Goal: Task Accomplishment & Management: Manage account settings

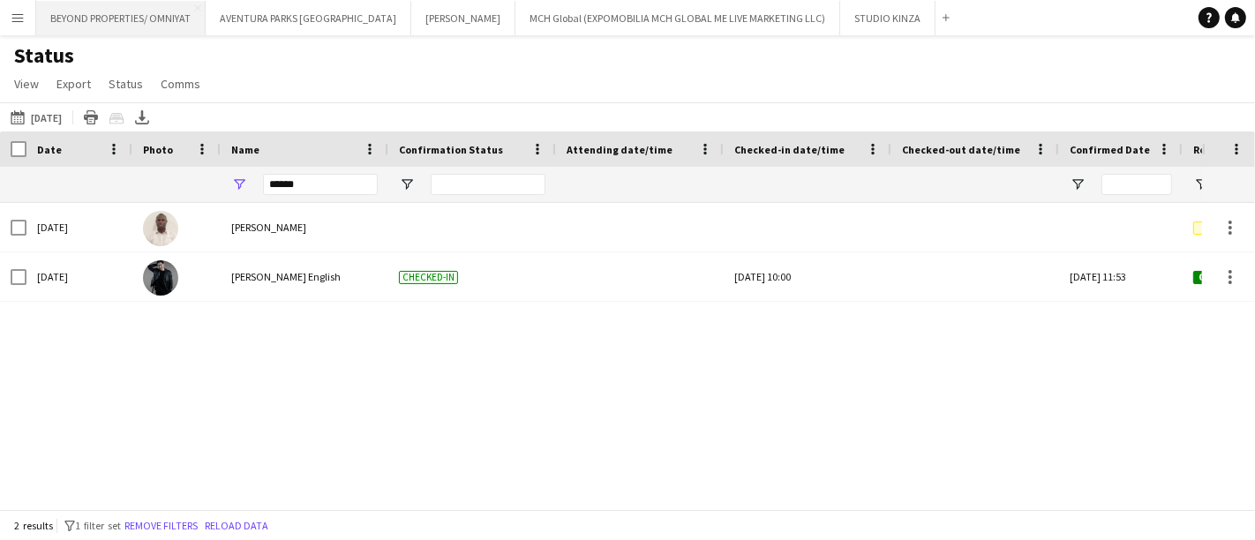
click at [115, 11] on button "BEYOND PROPERTIES/ OMNIYAT Close" at bounding box center [121, 18] width 170 height 34
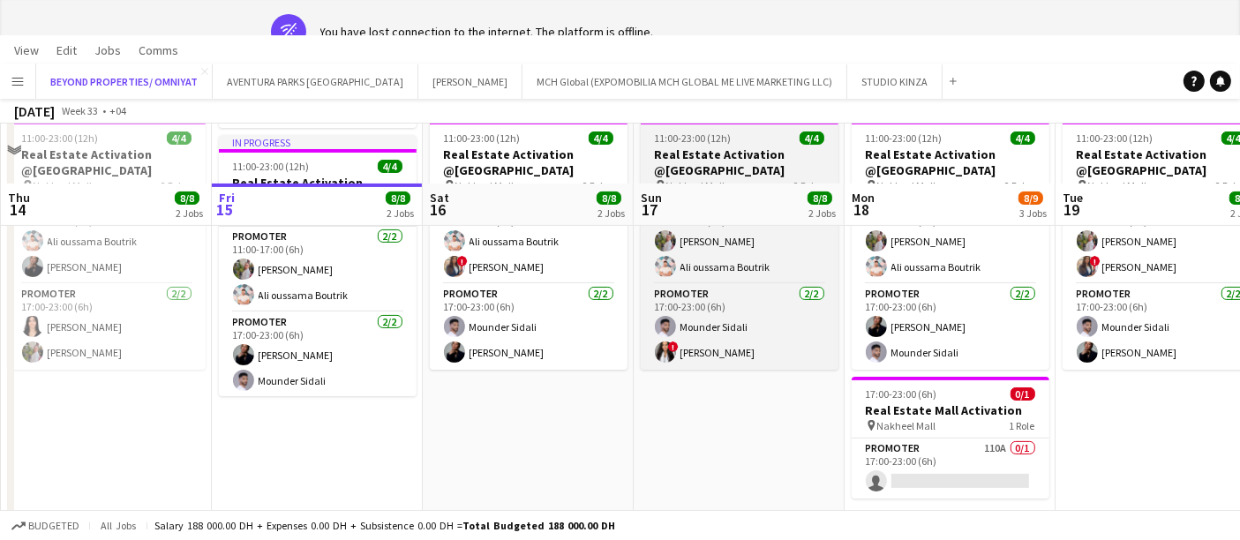
scroll to position [470, 0]
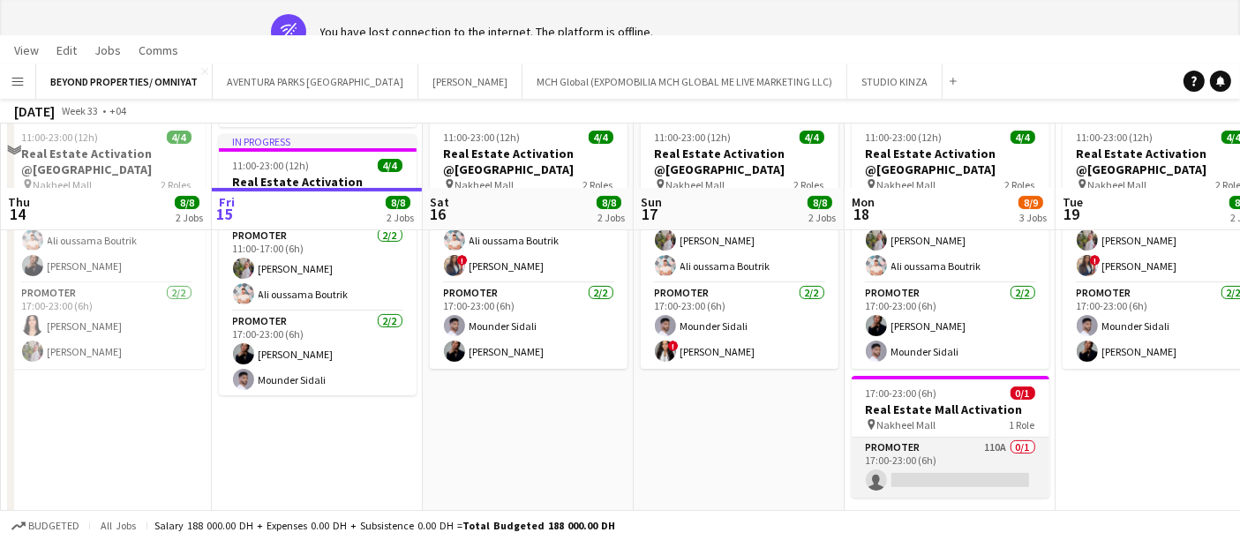
click at [887, 449] on app-card-role "Promoter 110A 0/1 17:00-23:00 (6h) single-neutral-actions" at bounding box center [951, 468] width 198 height 60
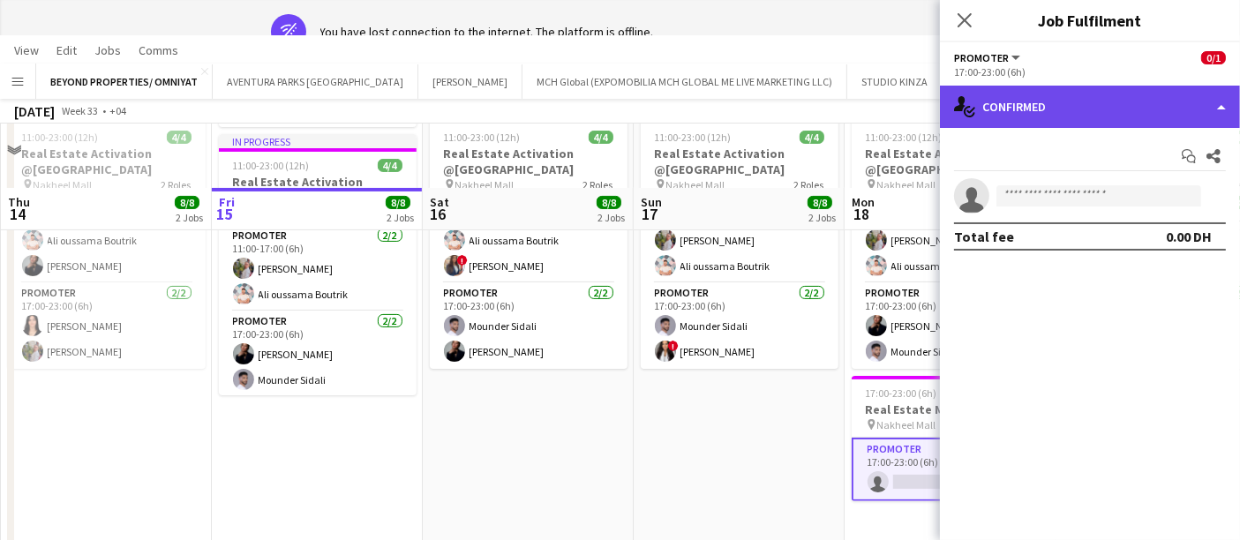
click at [1027, 112] on div "single-neutral-actions-check-2 Confirmed" at bounding box center [1090, 107] width 300 height 42
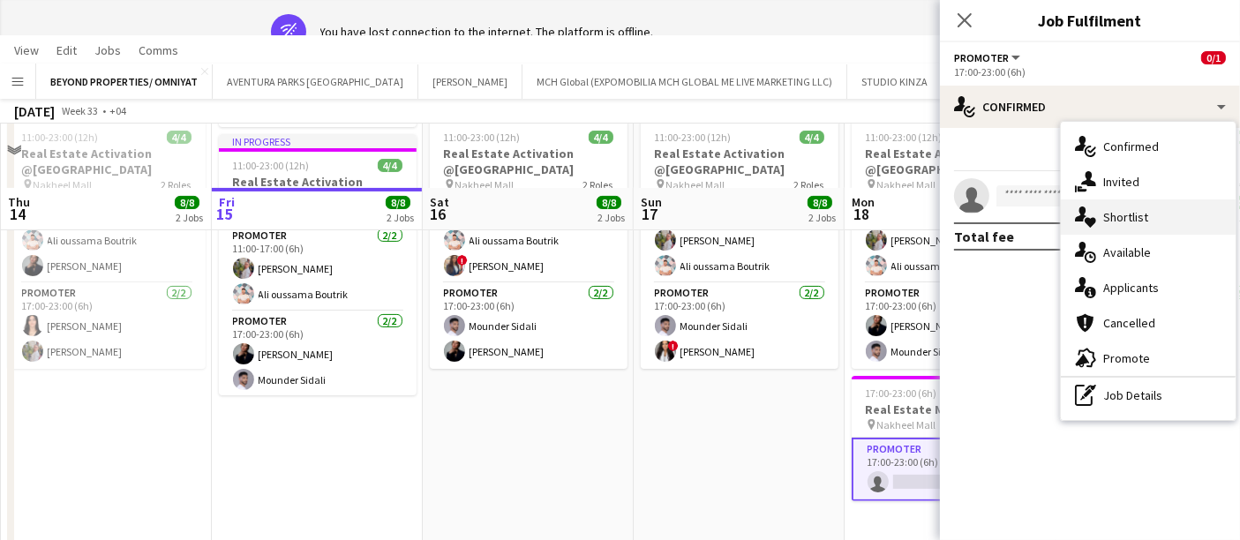
click at [1119, 205] on div "single-neutral-actions-heart Shortlist" at bounding box center [1148, 217] width 175 height 35
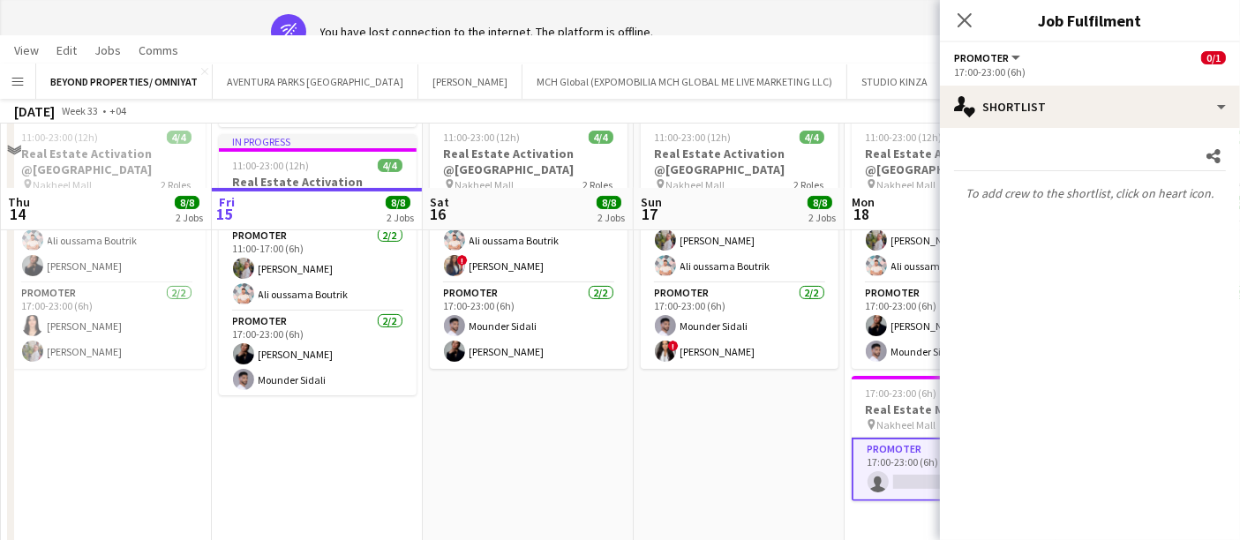
scroll to position [0, 0]
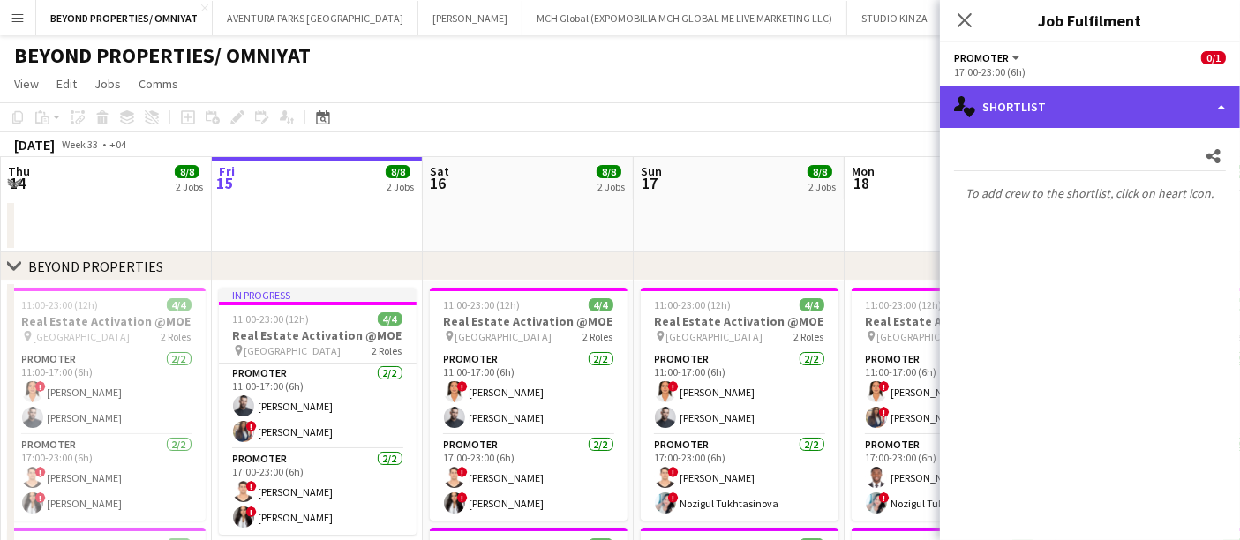
click at [1039, 101] on div "single-neutral-actions-heart Shortlist" at bounding box center [1090, 107] width 300 height 42
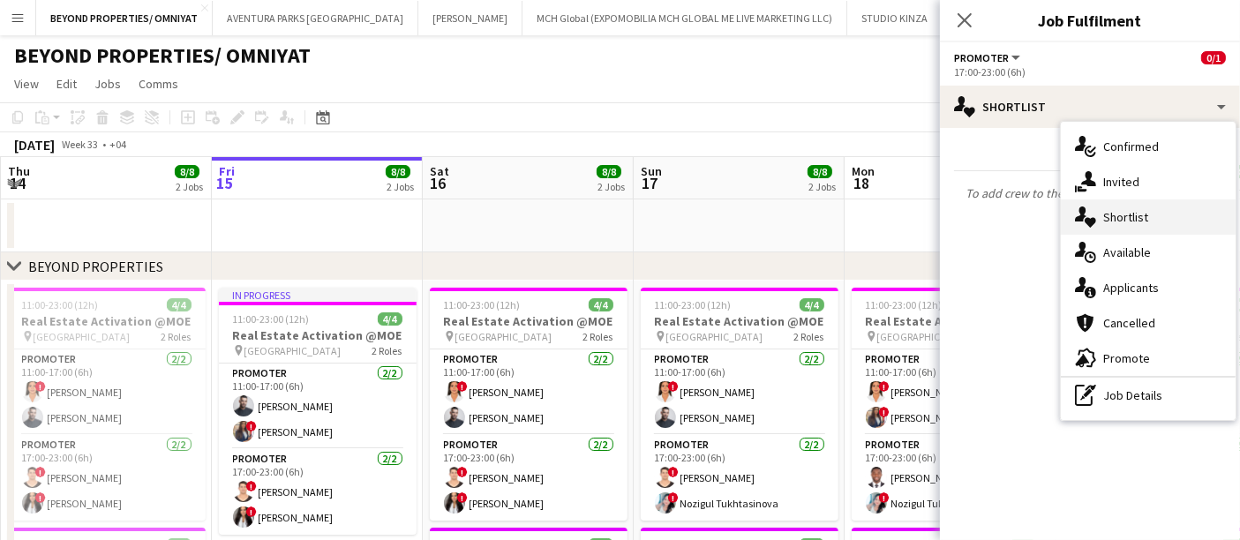
click at [1112, 220] on div "single-neutral-actions-heart Shortlist" at bounding box center [1148, 217] width 175 height 35
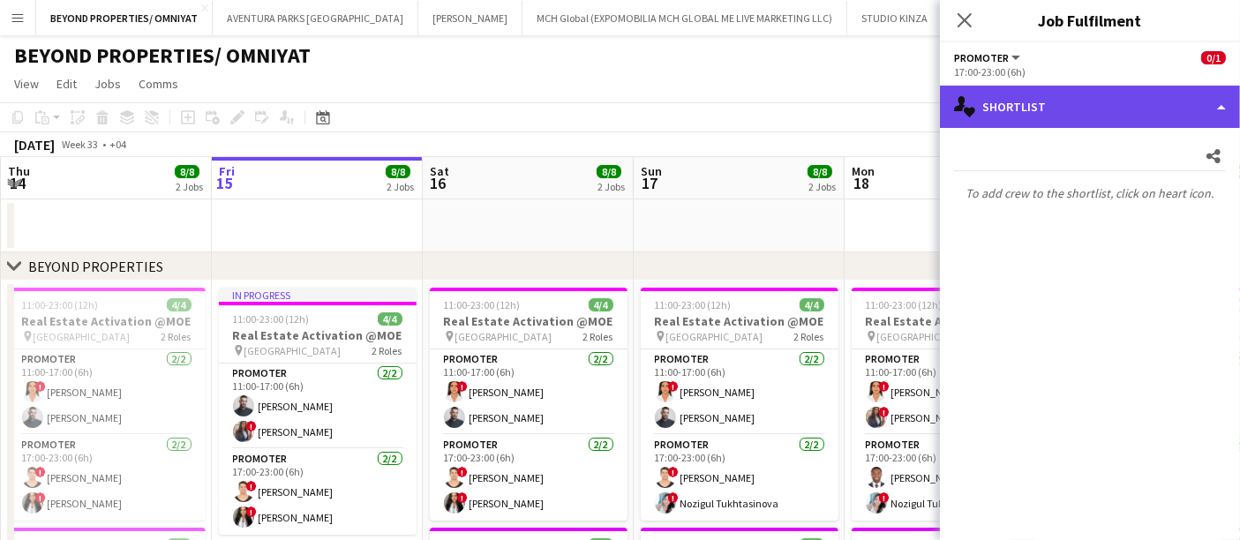
click at [1059, 105] on div "single-neutral-actions-heart Shortlist" at bounding box center [1090, 107] width 300 height 42
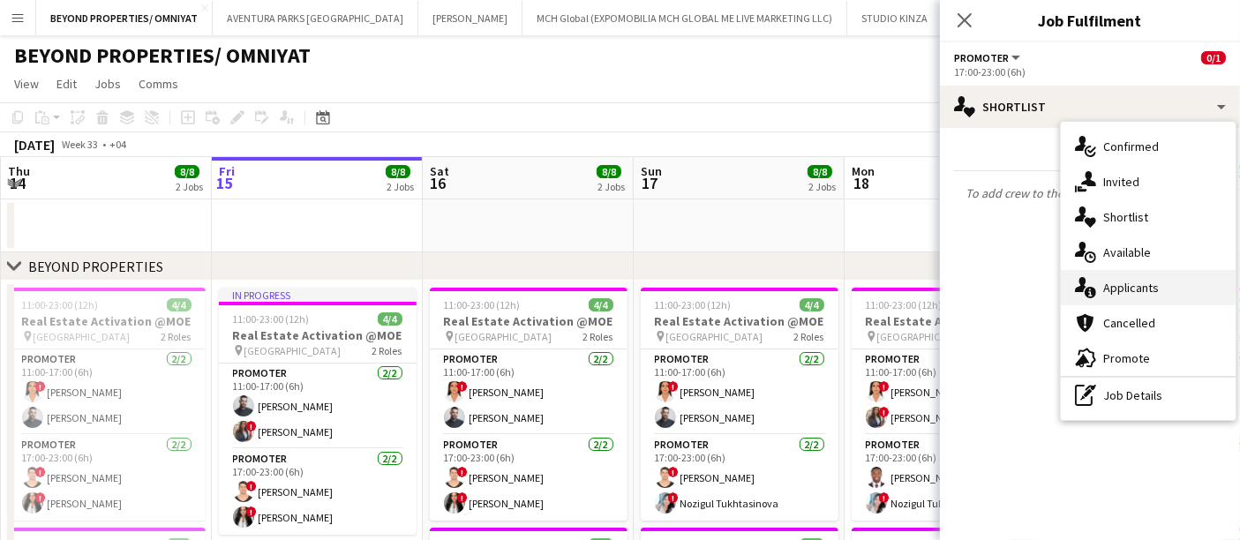
click at [1129, 275] on div "single-neutral-actions-information Applicants" at bounding box center [1148, 287] width 175 height 35
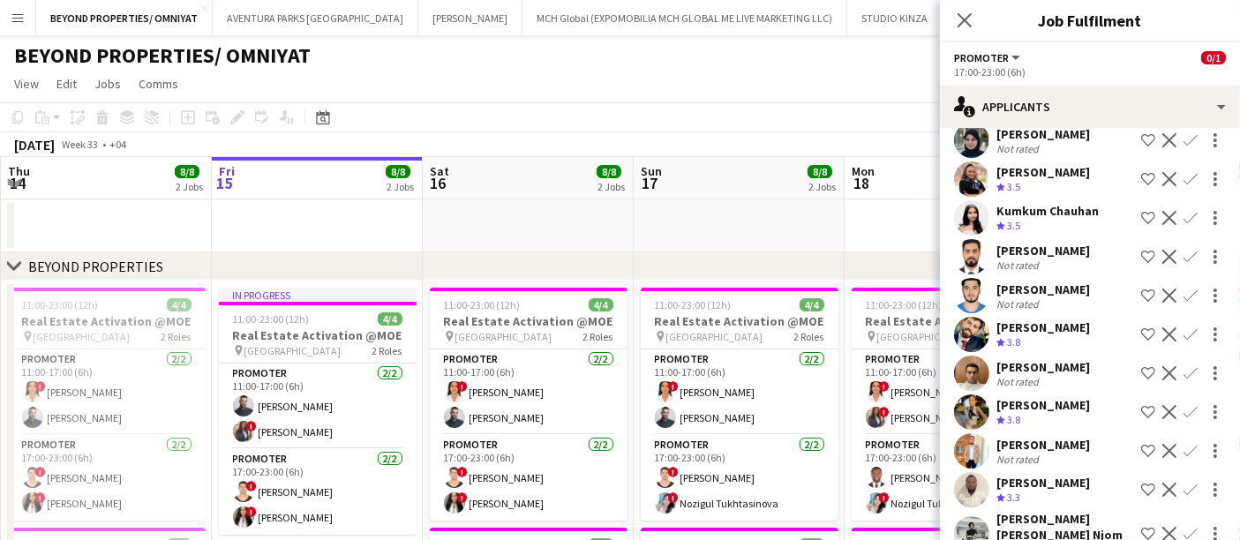
scroll to position [3170, 0]
click at [1021, 399] on div "[PERSON_NAME]" at bounding box center [1044, 407] width 94 height 16
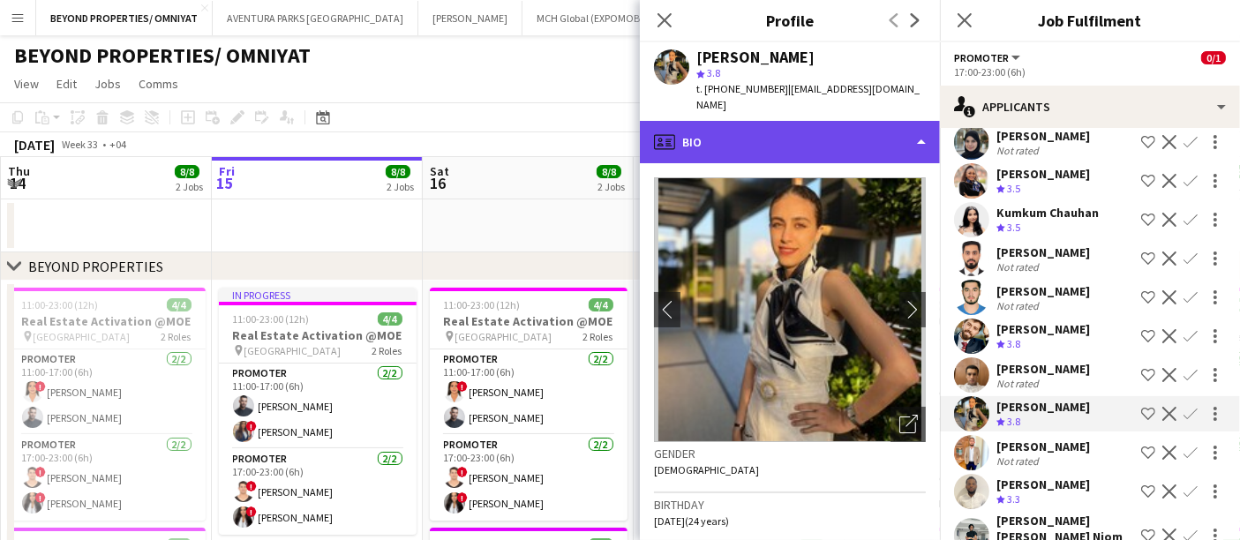
click at [786, 129] on div "profile Bio" at bounding box center [790, 142] width 300 height 42
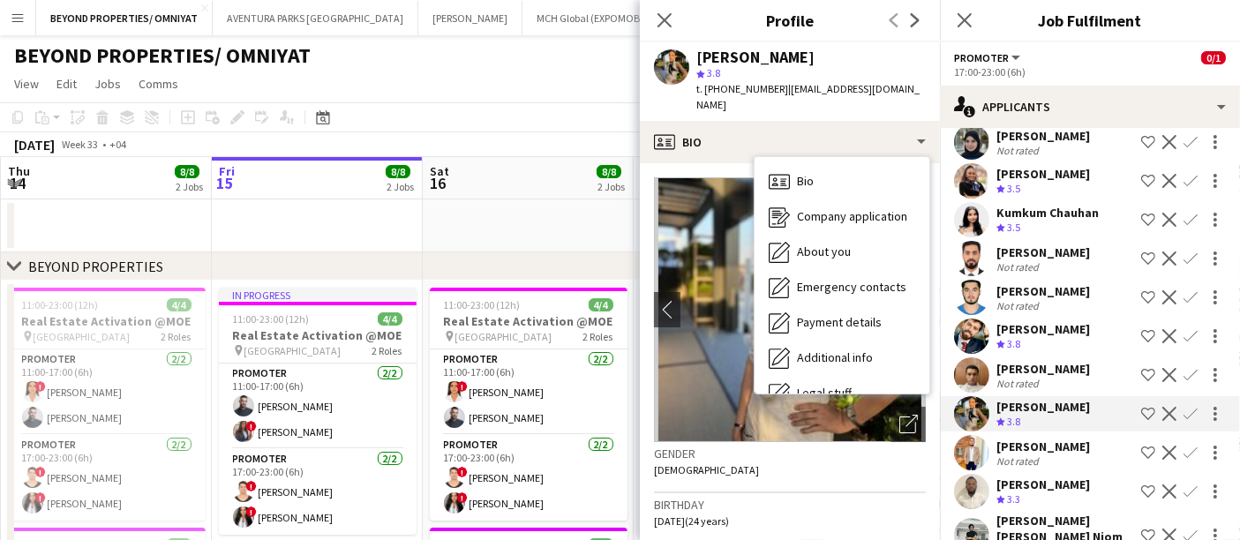
click at [1142, 407] on app-icon "Shortlist crew" at bounding box center [1149, 414] width 14 height 14
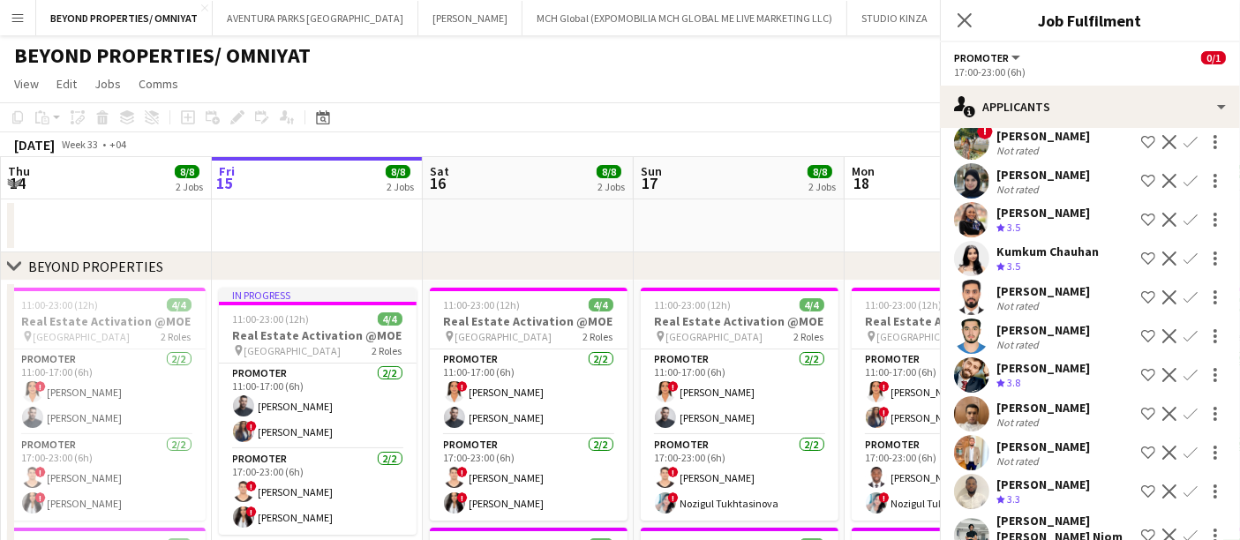
scroll to position [3210, 0]
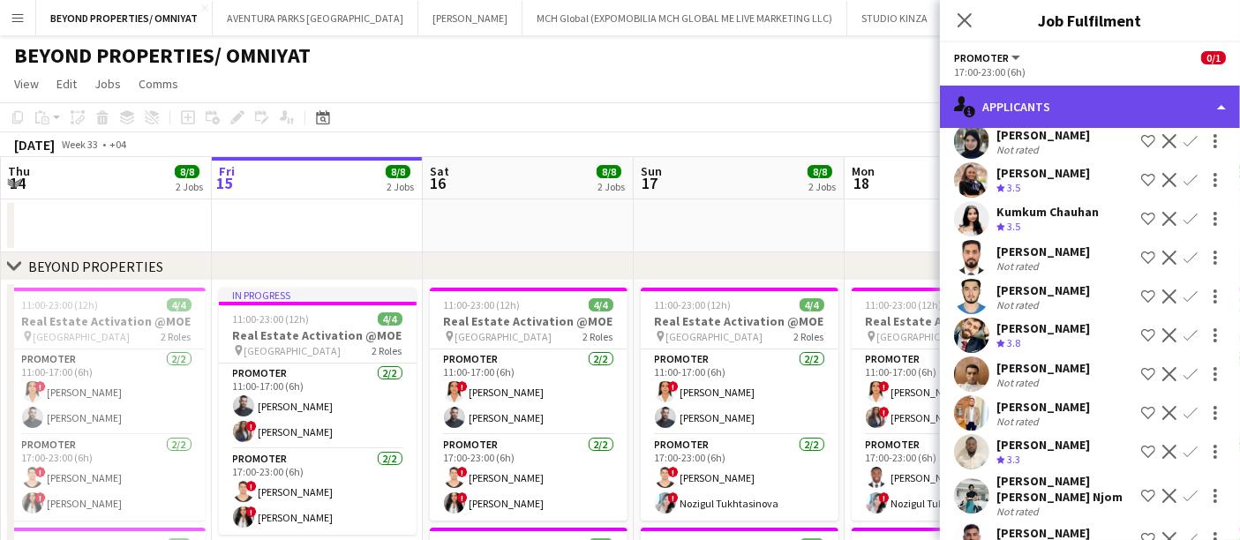
click at [1049, 95] on div "single-neutral-actions-information Applicants" at bounding box center [1090, 107] width 300 height 42
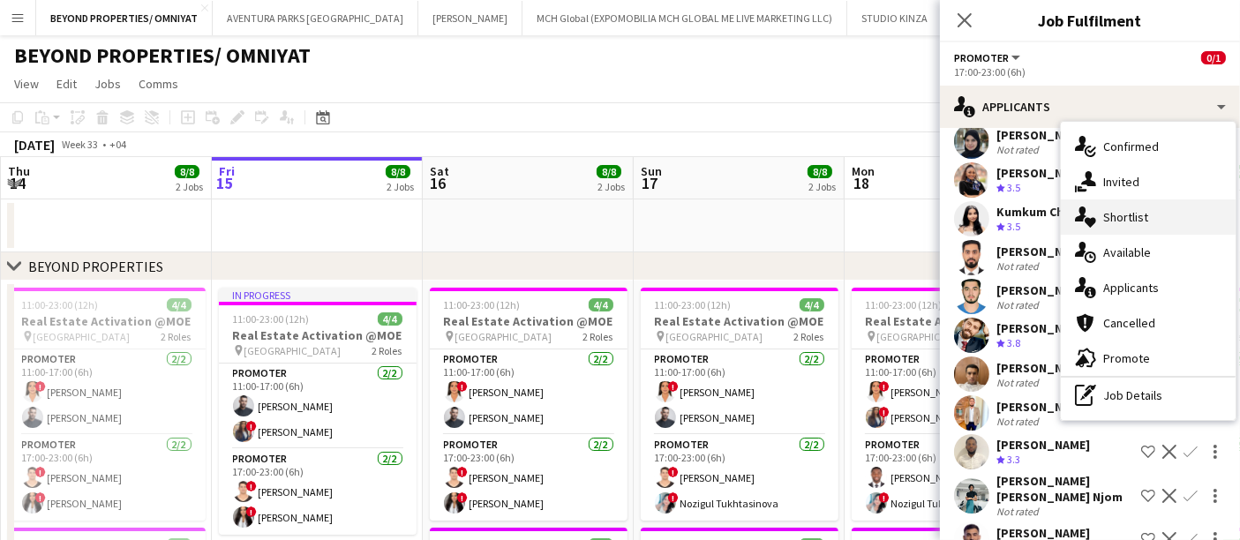
click at [1106, 218] on div "single-neutral-actions-heart Shortlist" at bounding box center [1148, 217] width 175 height 35
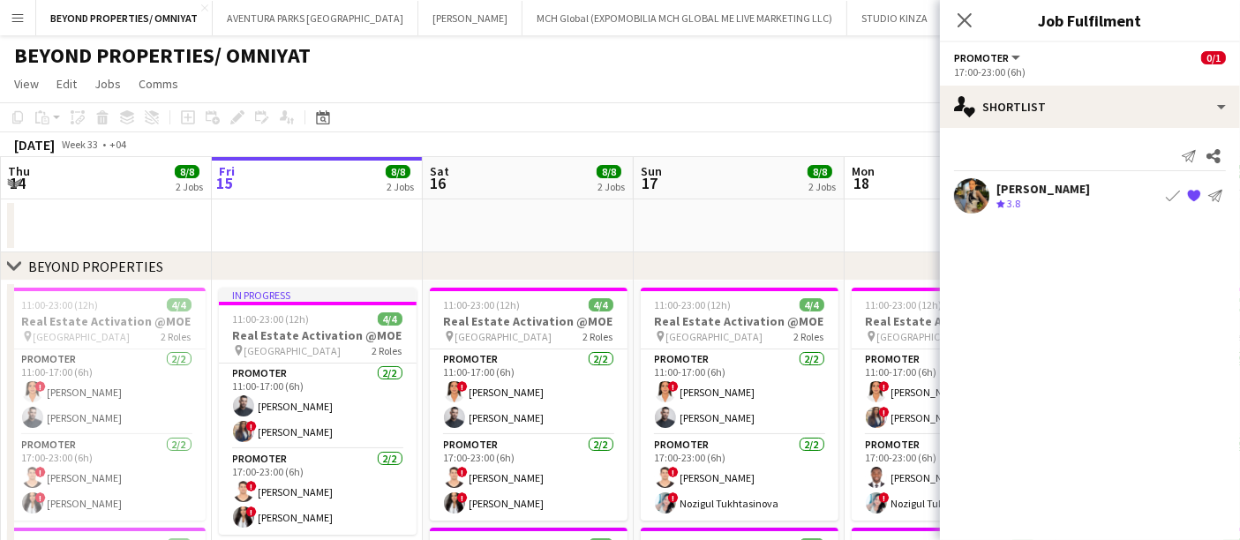
click at [1052, 200] on div "Crew rating 3.8" at bounding box center [1044, 204] width 94 height 15
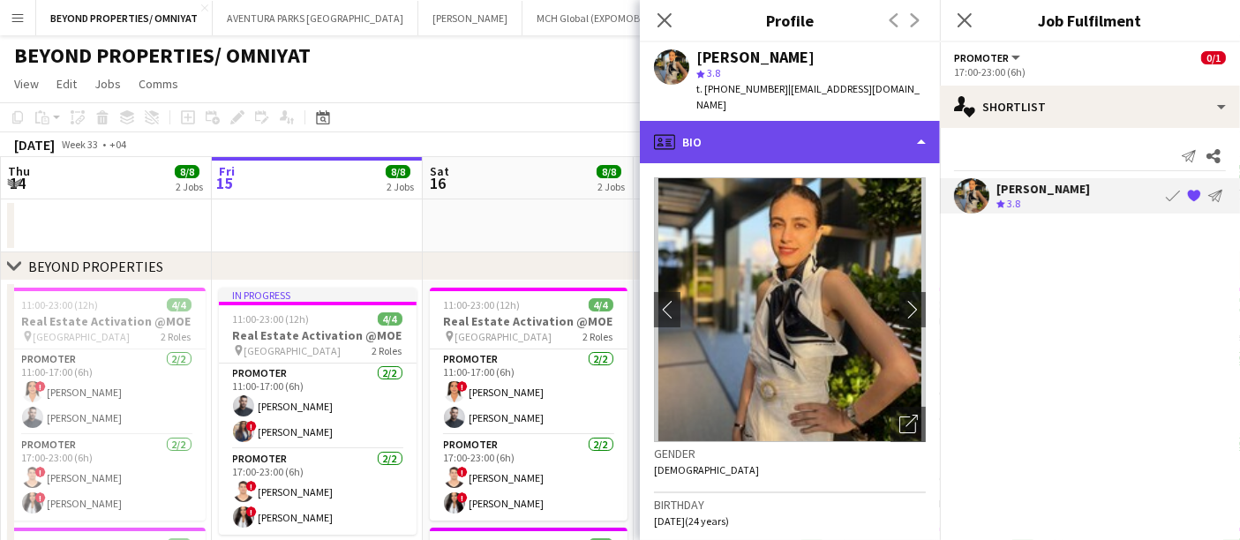
click at [786, 137] on div "profile Bio" at bounding box center [790, 142] width 300 height 42
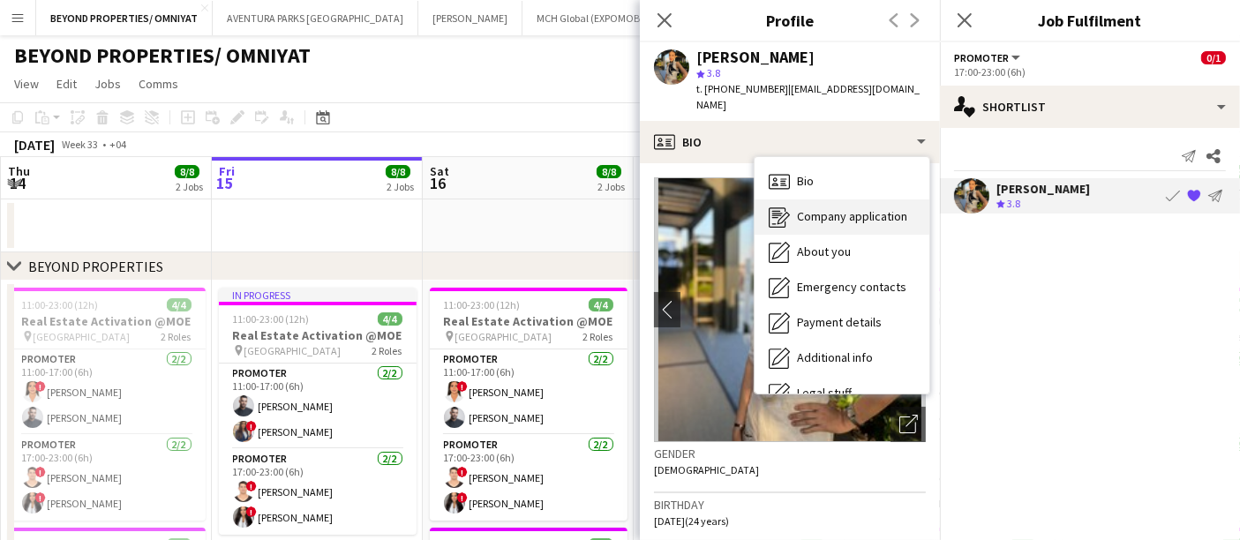
click at [812, 208] on span "Company application" at bounding box center [852, 216] width 110 height 16
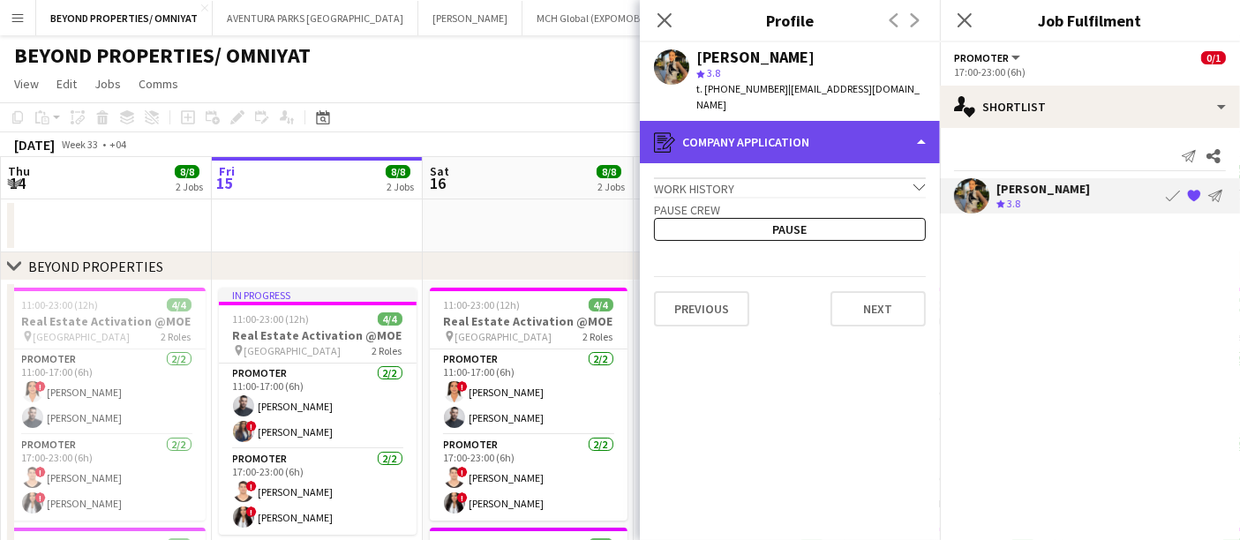
click at [791, 124] on div "register Company application" at bounding box center [790, 142] width 300 height 42
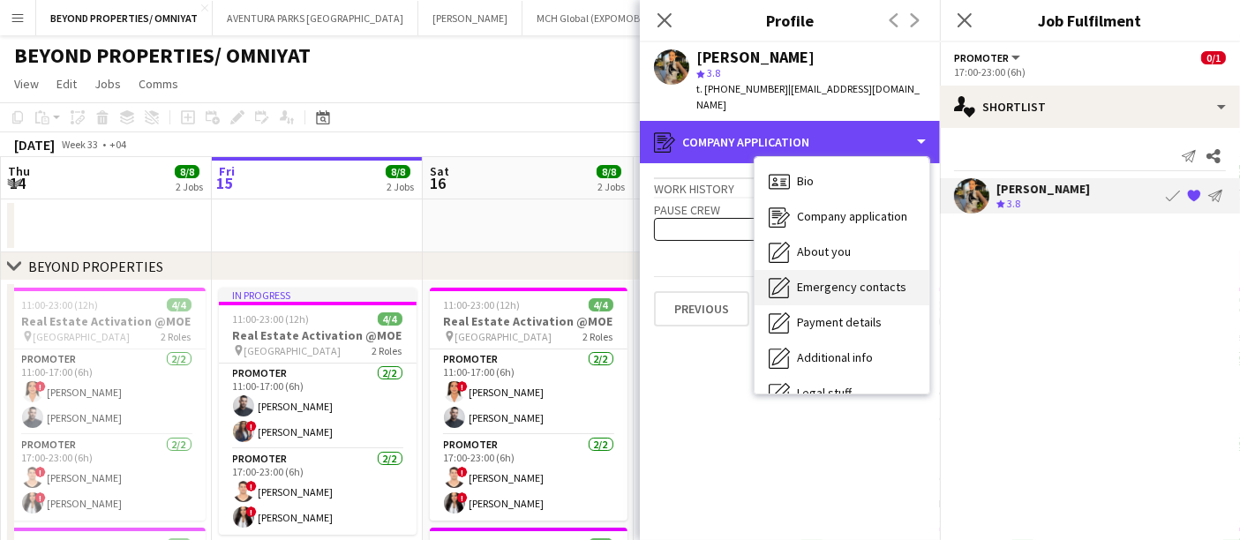
scroll to position [94, 0]
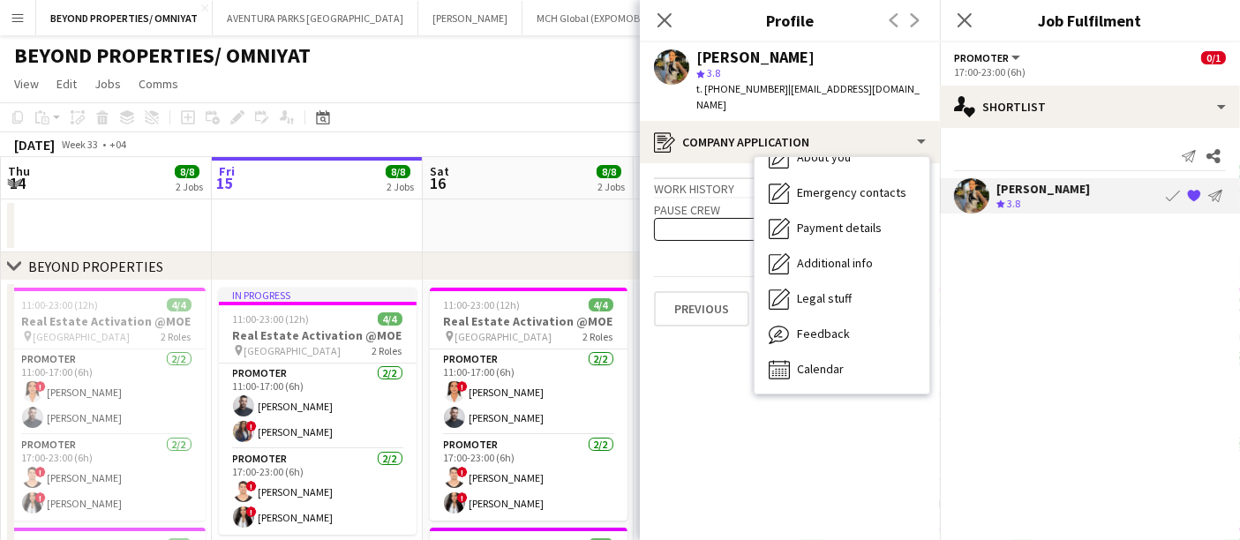
click at [994, 332] on mat-expansion-panel "heart Shortlist Send notification Share Neda Ashoobi Crew rating 3.8 Book crew …" at bounding box center [1090, 334] width 300 height 412
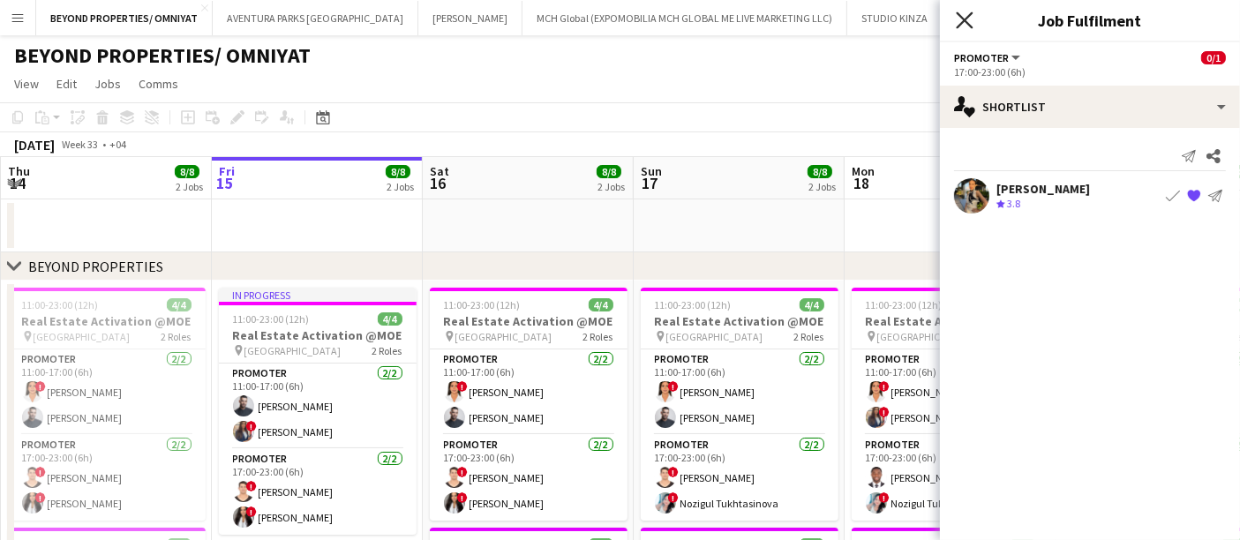
click at [966, 21] on icon at bounding box center [964, 19] width 17 height 17
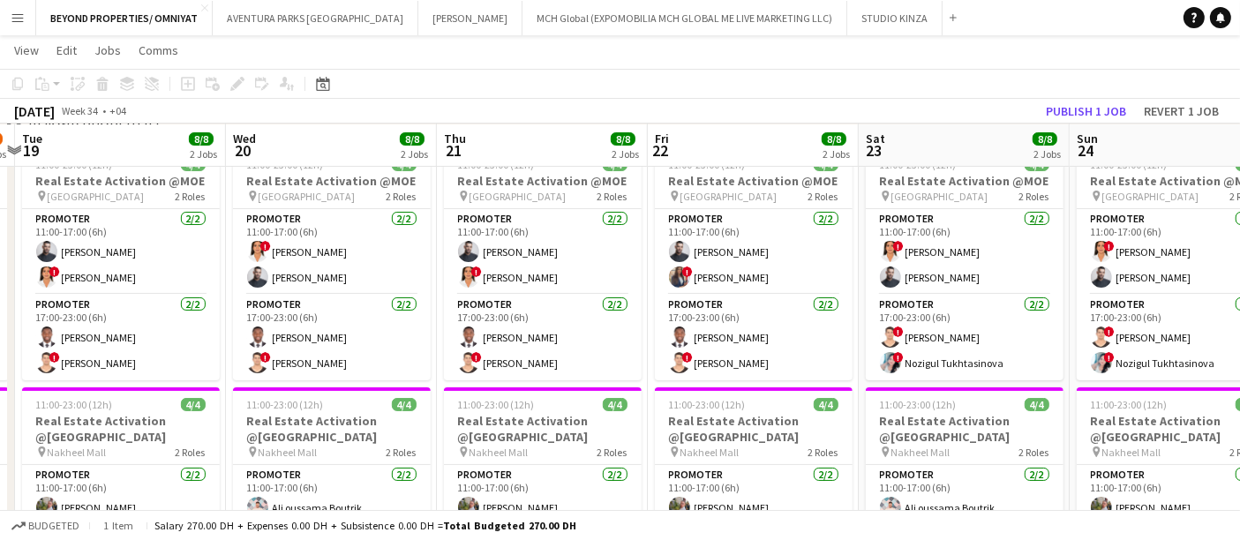
scroll to position [0, 635]
